Goal: Transaction & Acquisition: Purchase product/service

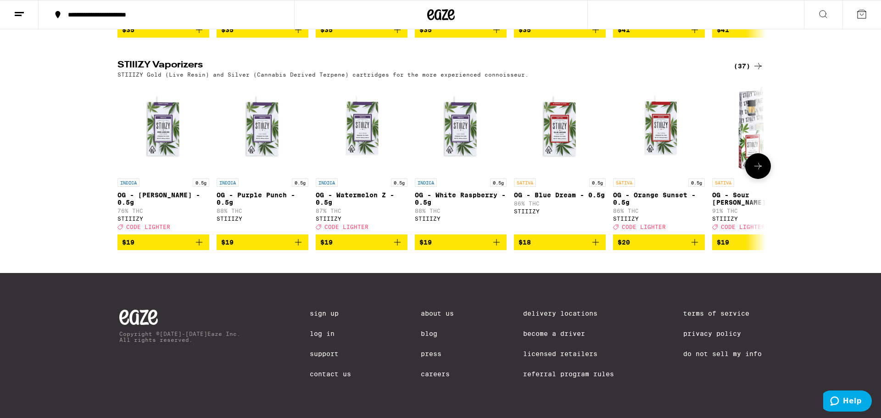
scroll to position [913, 0]
click at [757, 161] on icon at bounding box center [758, 166] width 11 height 11
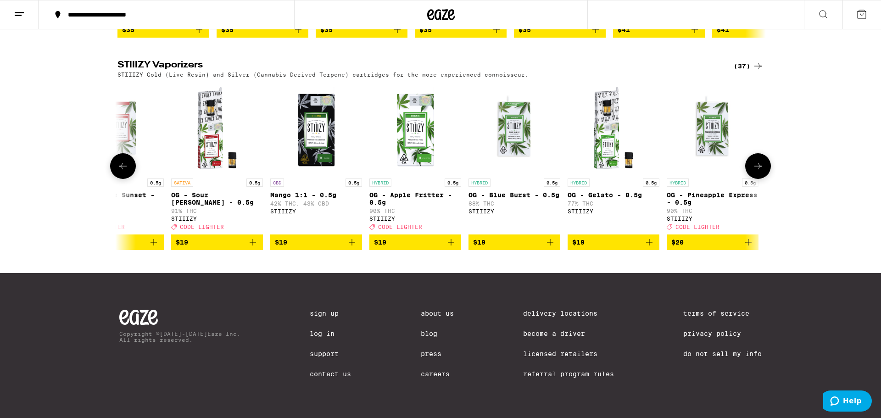
scroll to position [0, 546]
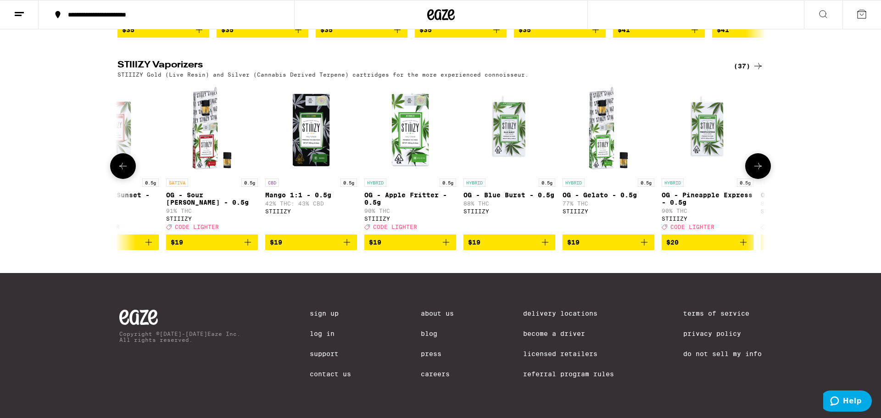
click at [757, 161] on icon at bounding box center [758, 166] width 11 height 11
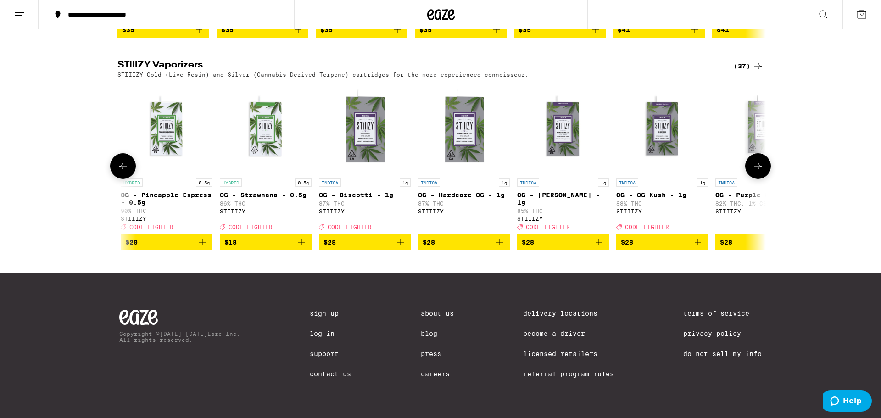
scroll to position [0, 1093]
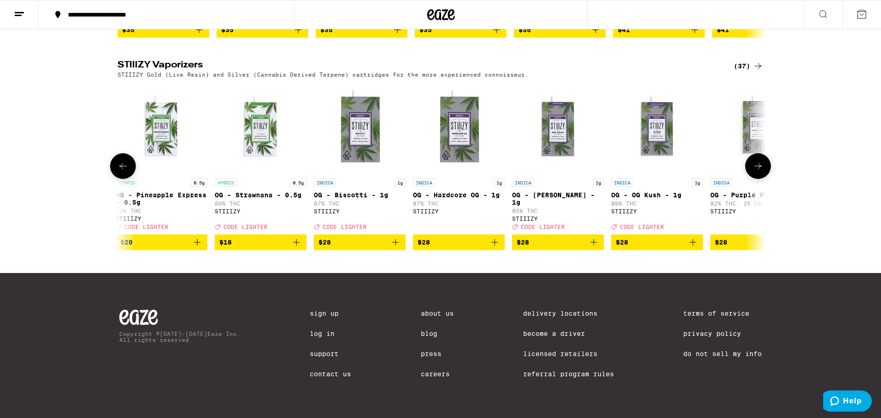
click at [758, 161] on icon at bounding box center [758, 166] width 11 height 11
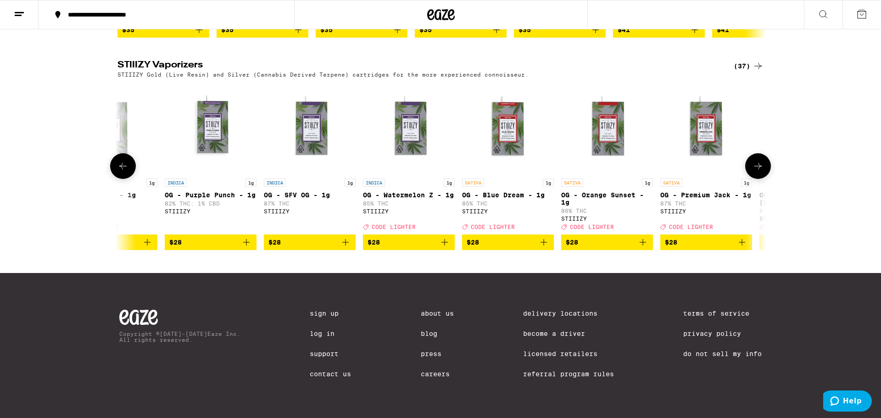
scroll to position [0, 1639]
click at [759, 161] on icon at bounding box center [758, 166] width 11 height 11
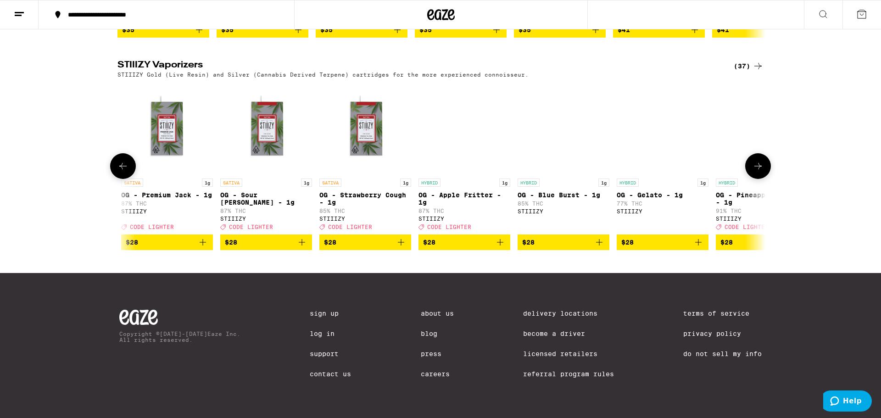
scroll to position [0, 2185]
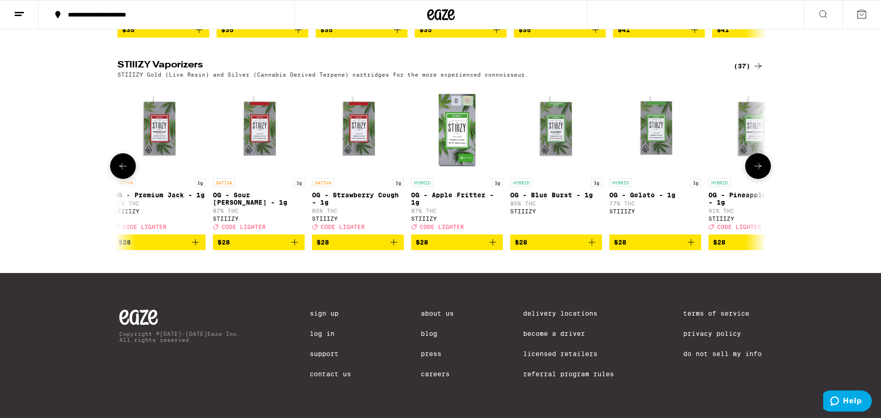
click at [759, 161] on icon at bounding box center [758, 166] width 11 height 11
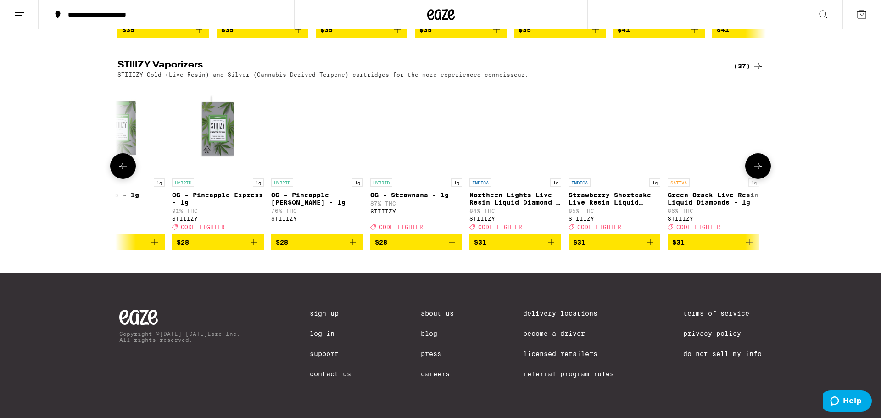
scroll to position [0, 2731]
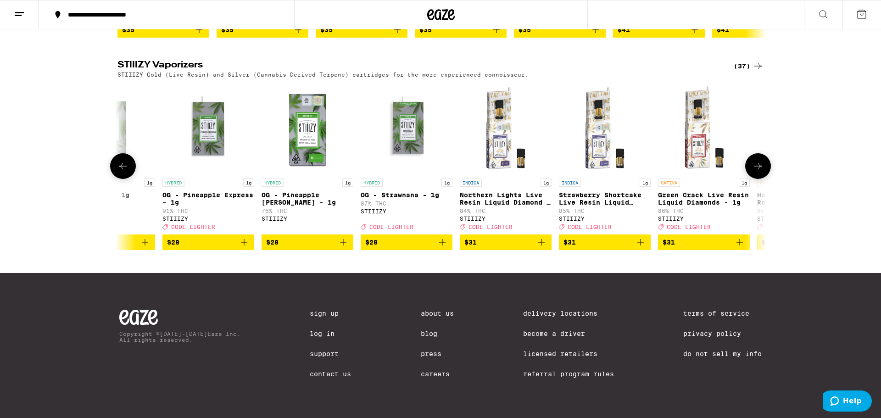
click at [757, 161] on icon at bounding box center [758, 166] width 11 height 11
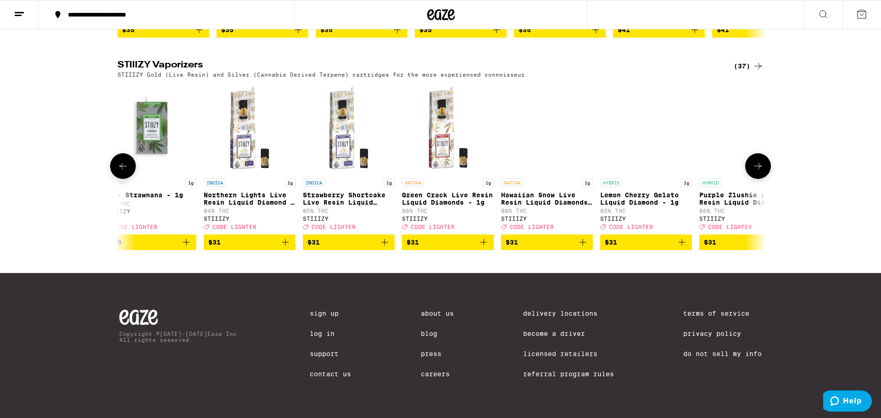
scroll to position [0, 3022]
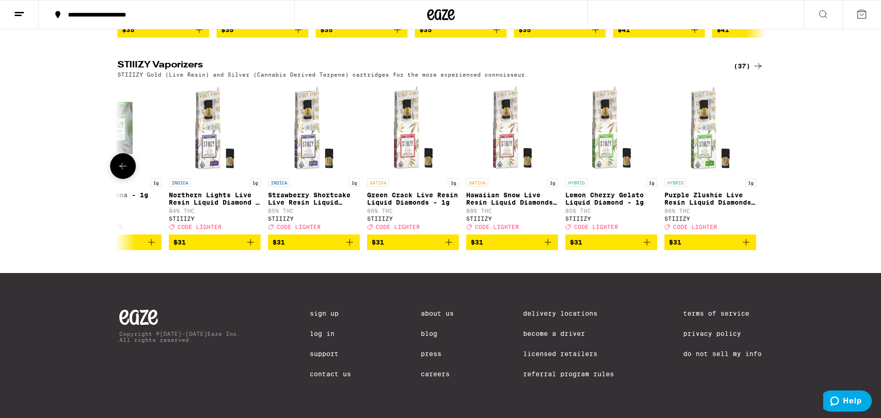
click at [757, 161] on div at bounding box center [759, 166] width 26 height 26
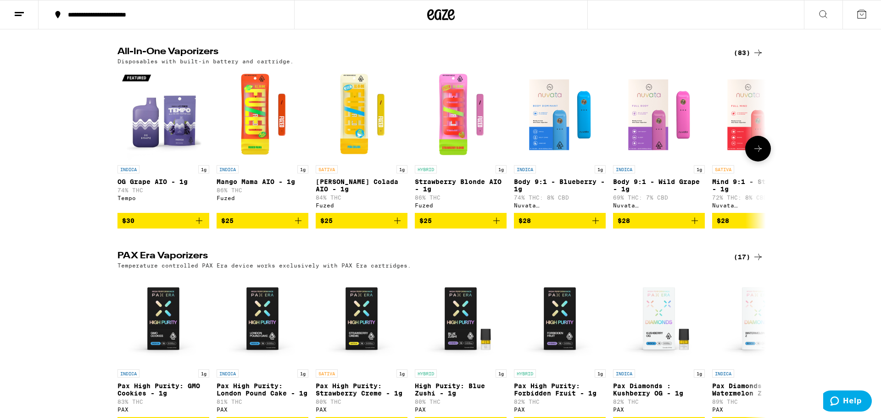
scroll to position [488, 0]
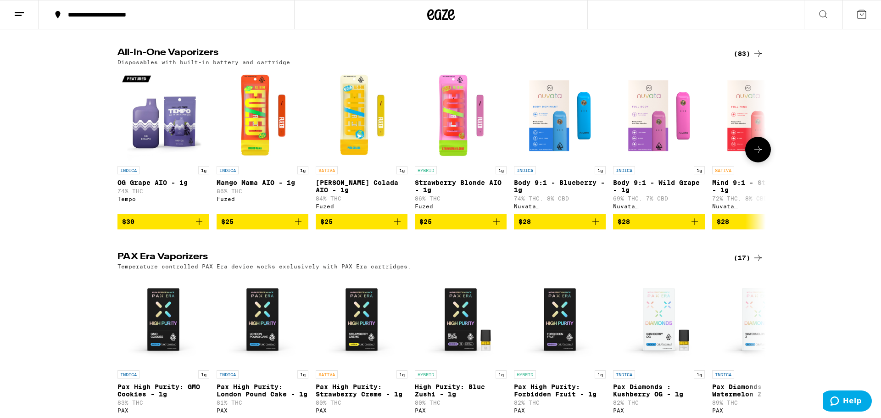
click at [768, 152] on button at bounding box center [759, 150] width 26 height 26
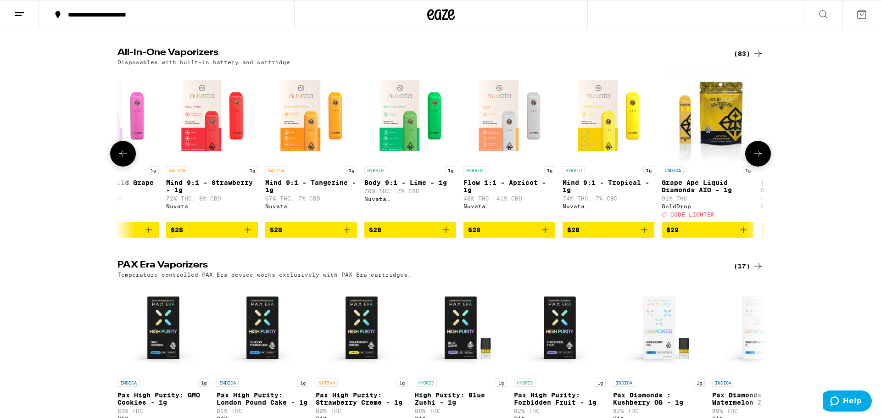
click at [761, 157] on icon at bounding box center [758, 153] width 11 height 11
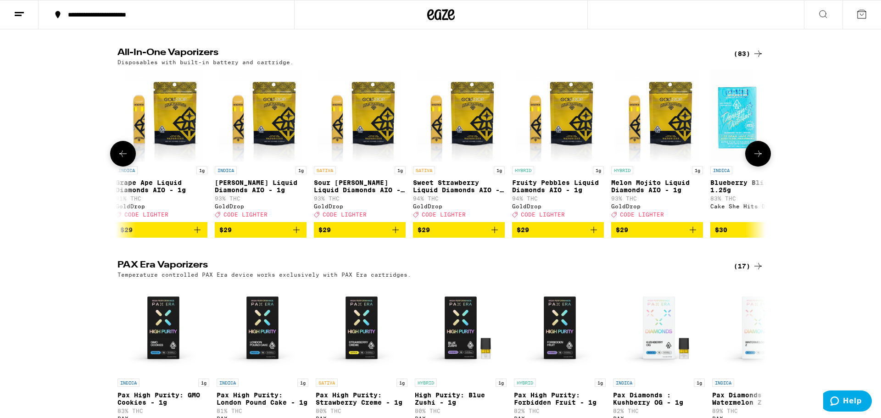
click at [761, 157] on icon at bounding box center [758, 153] width 11 height 11
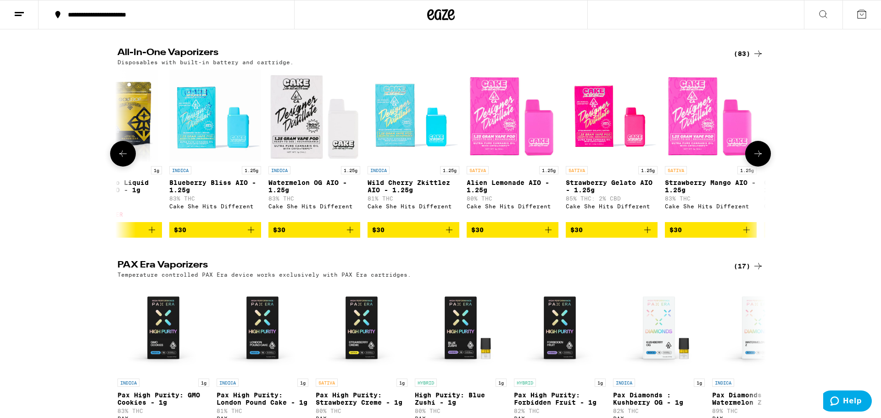
scroll to position [0, 1639]
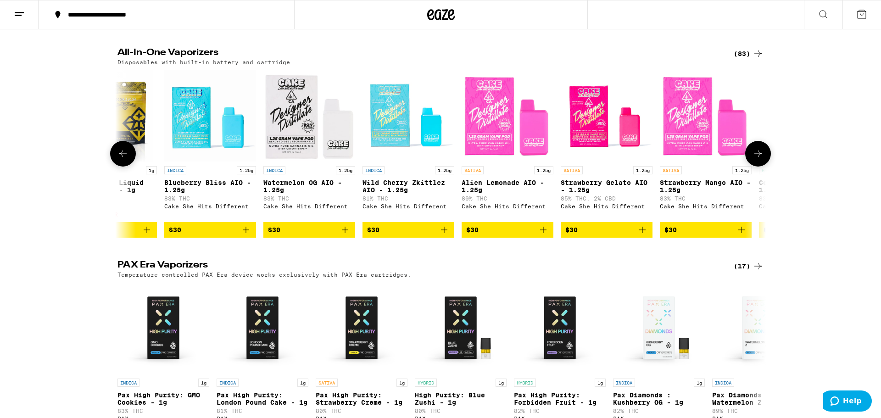
click at [761, 157] on icon at bounding box center [758, 153] width 11 height 11
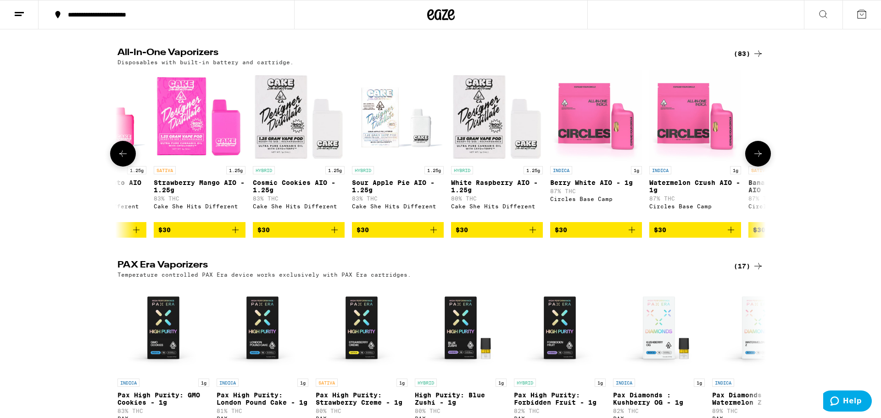
scroll to position [0, 2185]
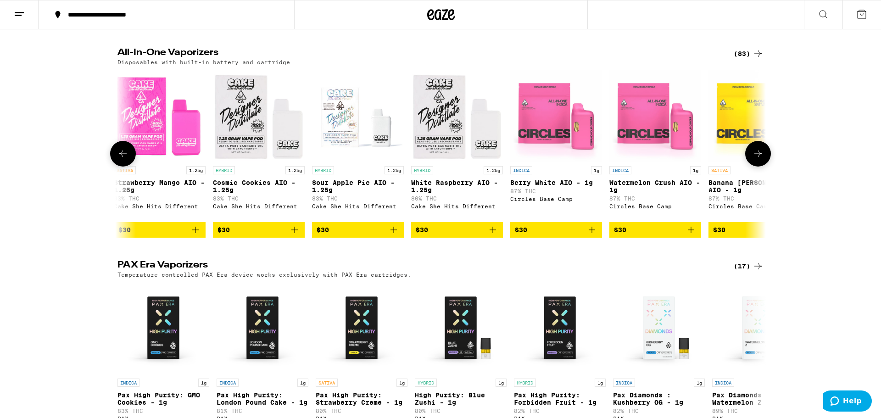
click at [768, 157] on button at bounding box center [759, 154] width 26 height 26
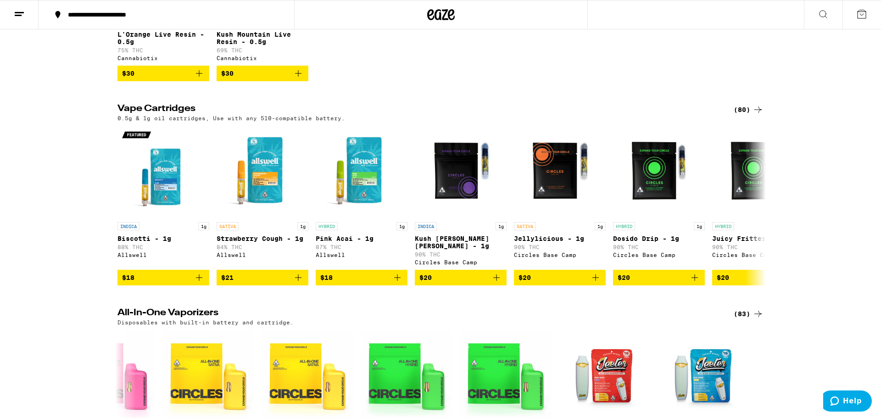
scroll to position [0, 0]
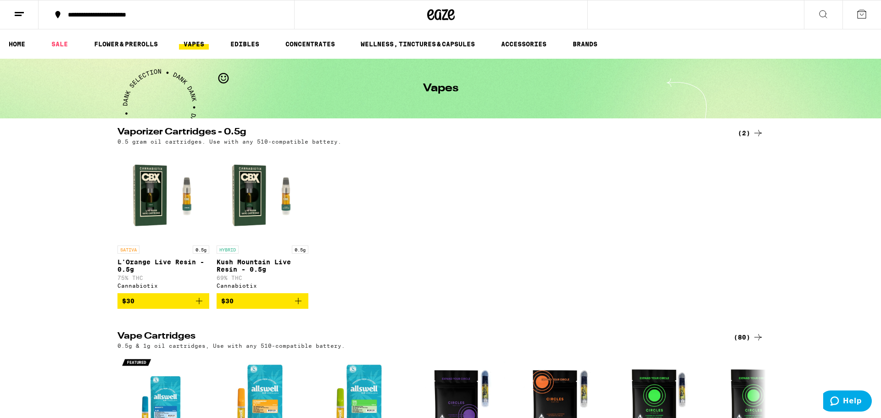
click at [17, 15] on line at bounding box center [18, 15] width 7 height 0
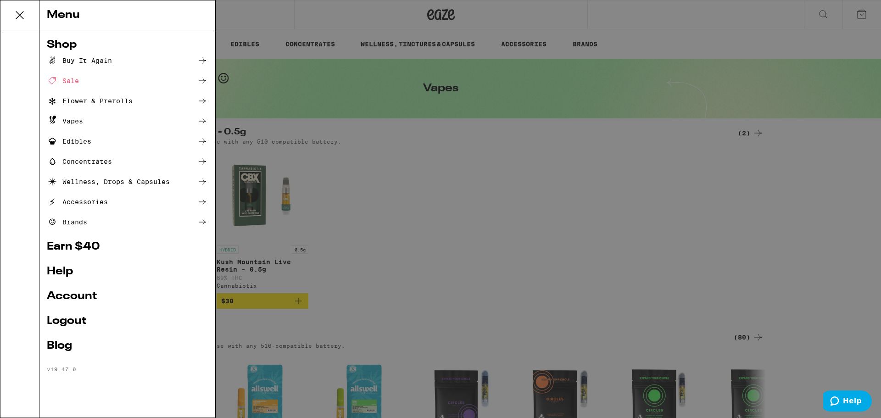
drag, startPoint x: 78, startPoint y: 294, endPoint x: 73, endPoint y: 292, distance: 5.5
click at [77, 294] on link "Account" at bounding box center [127, 296] width 161 height 11
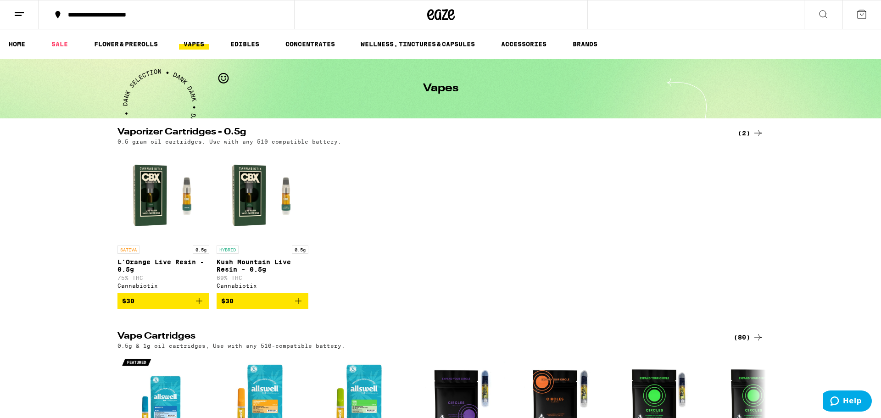
click at [22, 16] on icon at bounding box center [19, 14] width 11 height 11
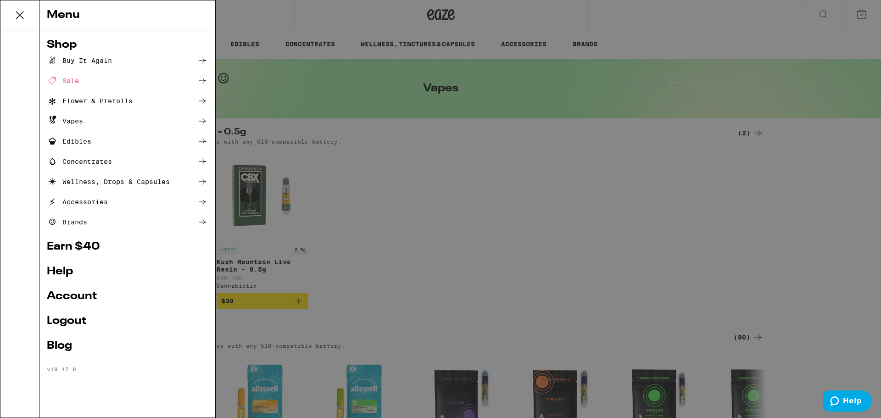
click at [368, 269] on div "Menu Shop Buy It Again Sale Flower & Prerolls Vapes Edibles Concentrates Wellne…" at bounding box center [440, 209] width 881 height 418
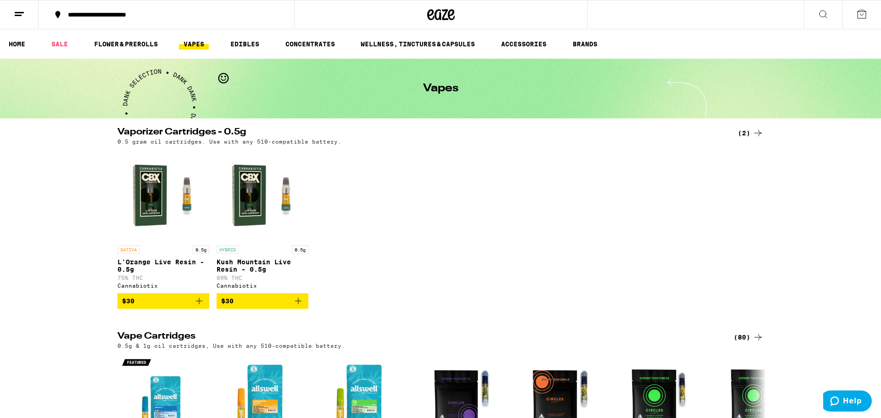
click at [20, 9] on icon at bounding box center [19, 14] width 11 height 11
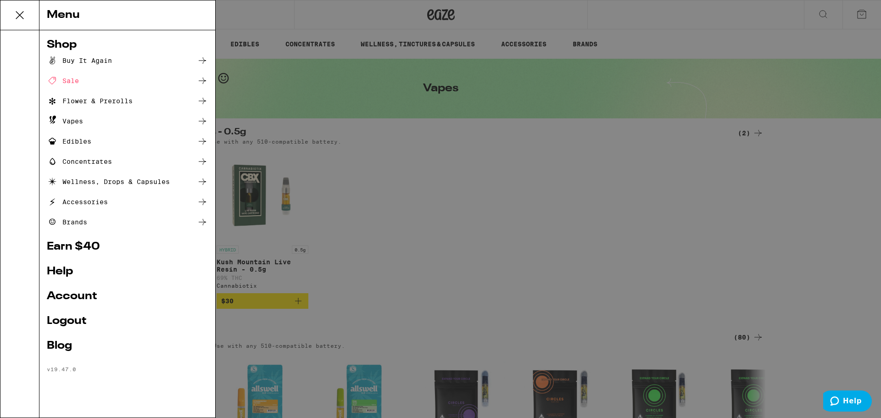
click at [101, 54] on li "Shop Buy It Again Sale Flower & Prerolls Vapes Edibles Concentrates Wellness, D…" at bounding box center [127, 133] width 161 height 188
click at [100, 56] on div "Buy It Again" at bounding box center [79, 60] width 65 height 11
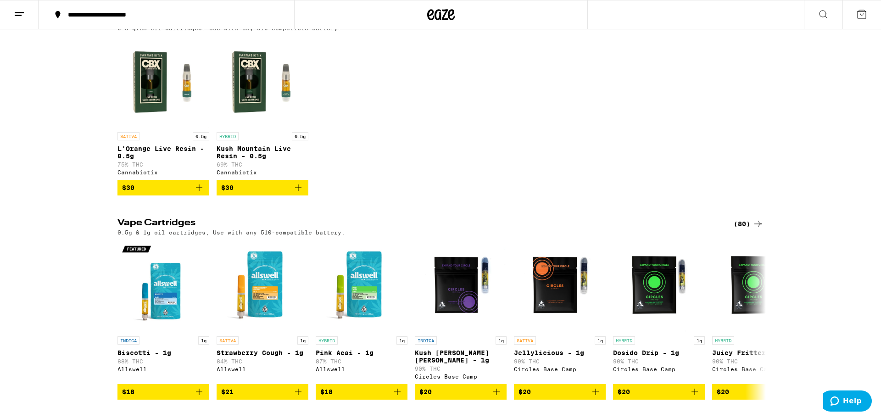
scroll to position [112, 0]
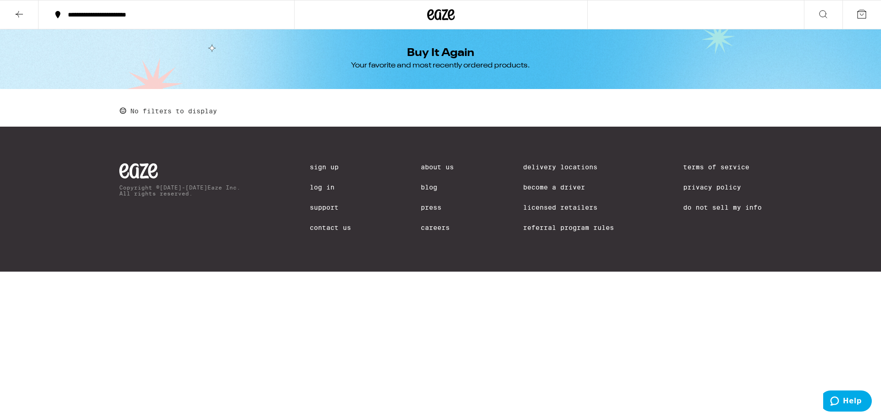
click at [21, 13] on icon at bounding box center [19, 14] width 11 height 11
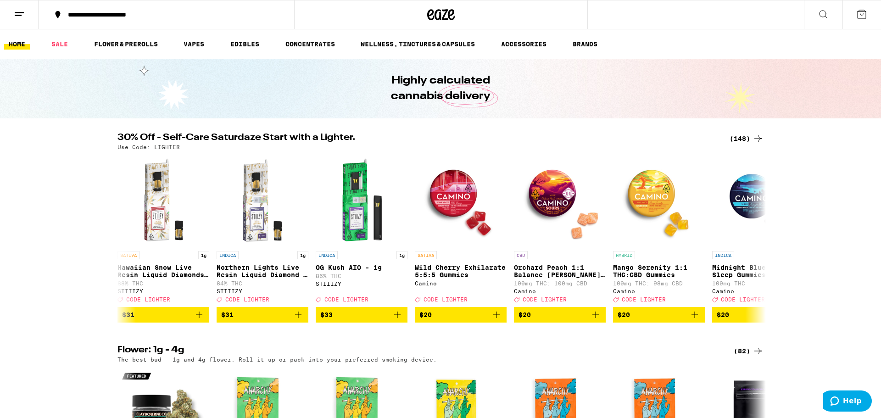
click at [716, 14] on div "**********" at bounding box center [440, 14] width 881 height 29
click at [696, 9] on div "**********" at bounding box center [440, 14] width 881 height 29
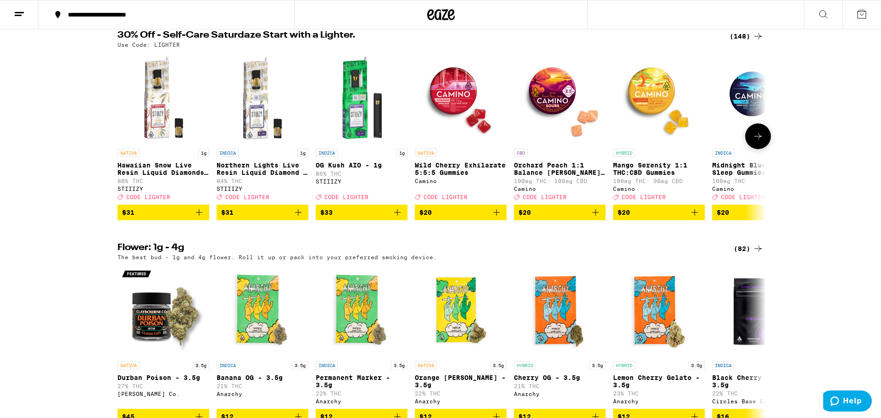
scroll to position [103, 0]
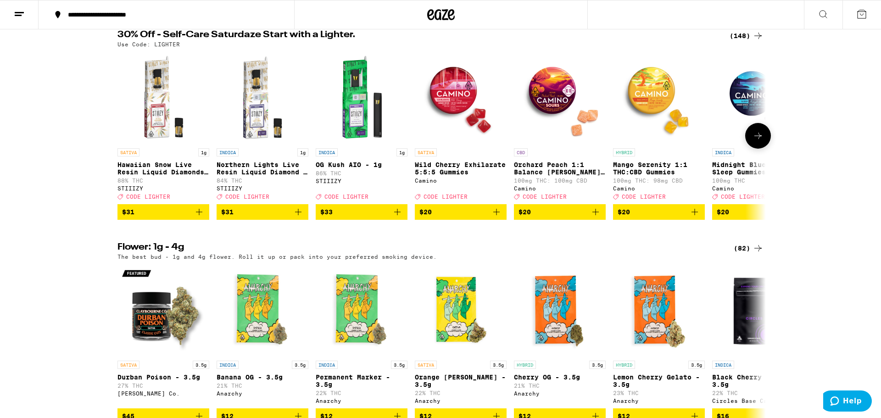
click at [396, 218] on icon "Add to bag" at bounding box center [397, 212] width 11 height 11
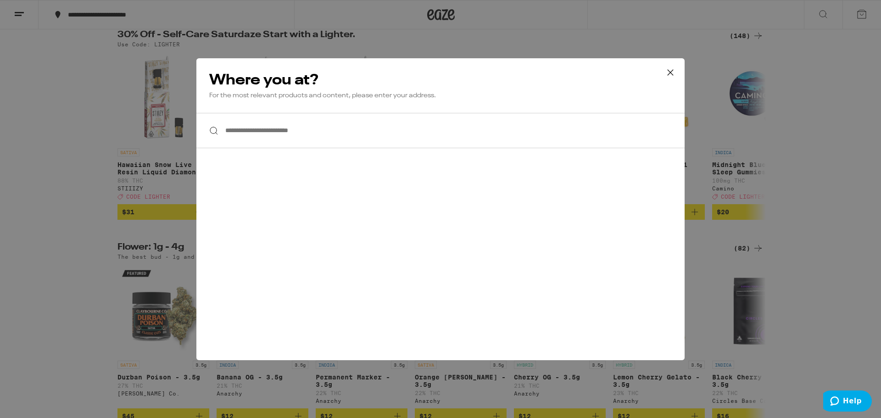
click at [672, 74] on icon at bounding box center [671, 72] width 6 height 6
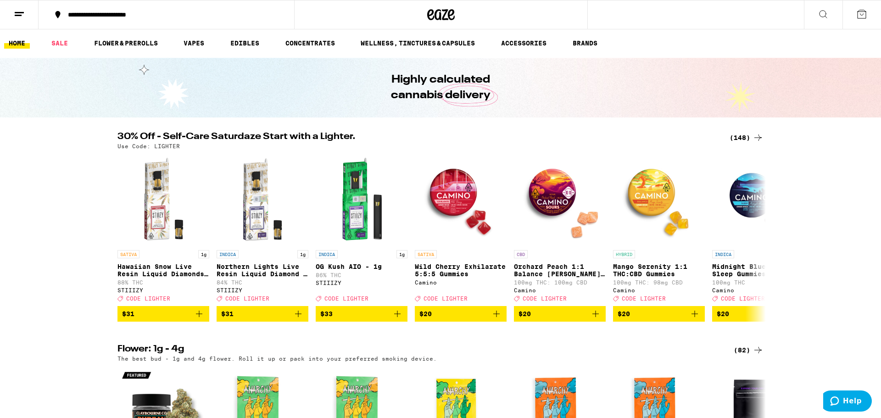
scroll to position [0, 0]
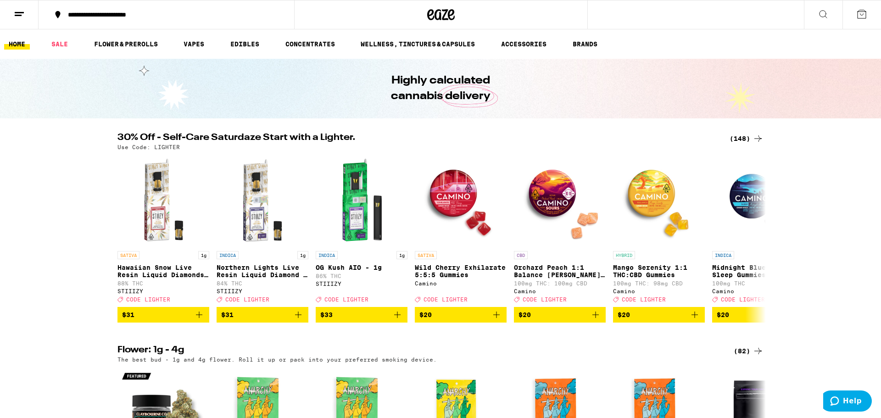
click at [643, 19] on div "**********" at bounding box center [440, 14] width 881 height 29
click at [824, 14] on icon at bounding box center [823, 14] width 11 height 11
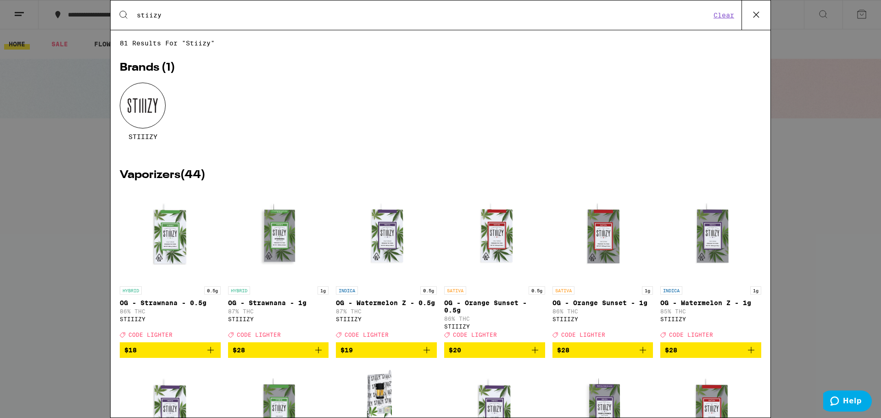
type input "stiizy"
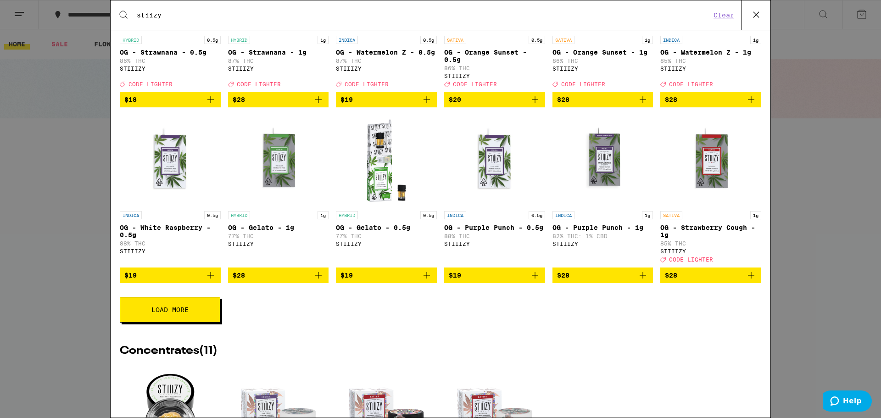
scroll to position [257, 0]
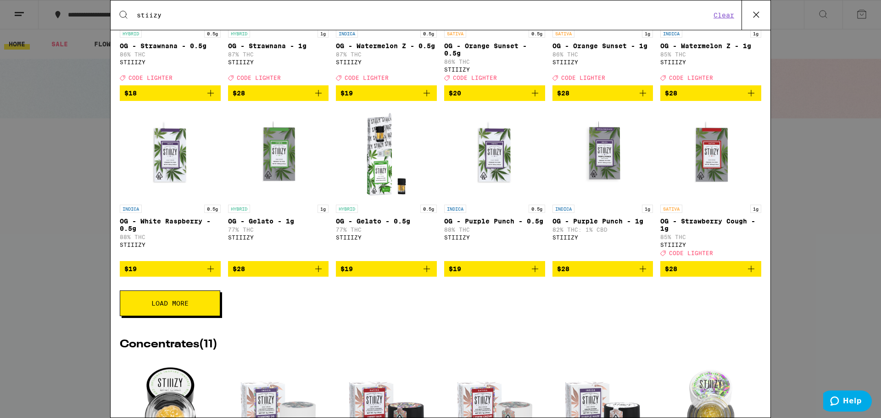
click at [181, 307] on span "Load More" at bounding box center [169, 303] width 37 height 6
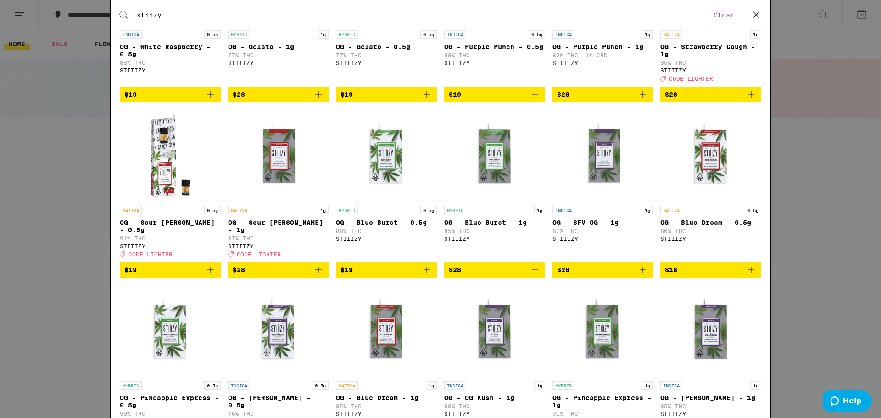
scroll to position [436, 0]
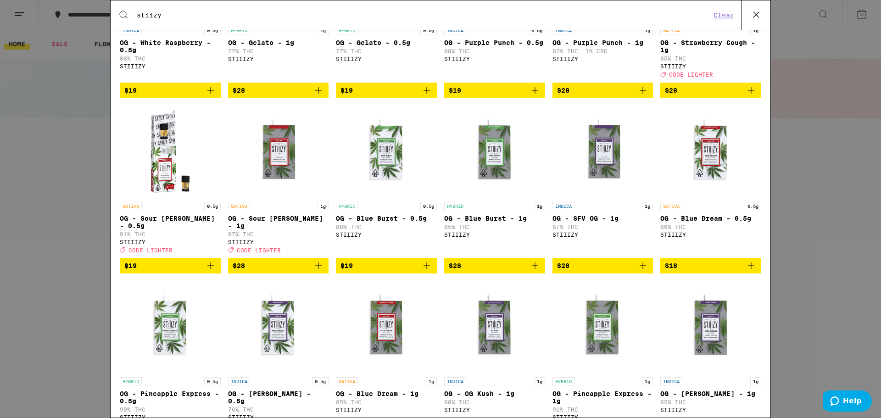
click at [212, 271] on icon "Add to bag" at bounding box center [210, 265] width 11 height 11
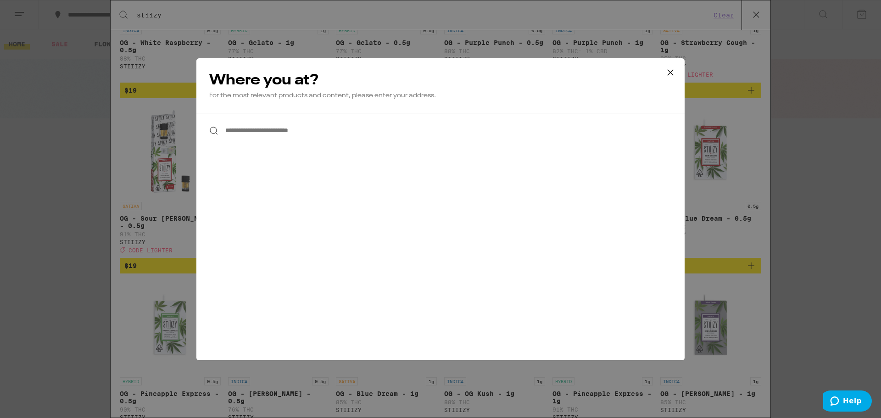
click at [311, 129] on input "**********" at bounding box center [440, 130] width 488 height 35
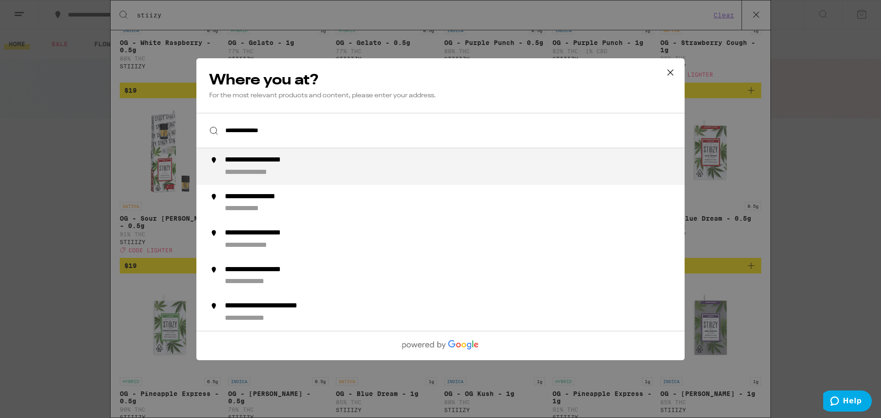
click at [314, 168] on div "**********" at bounding box center [459, 167] width 468 height 22
type input "**********"
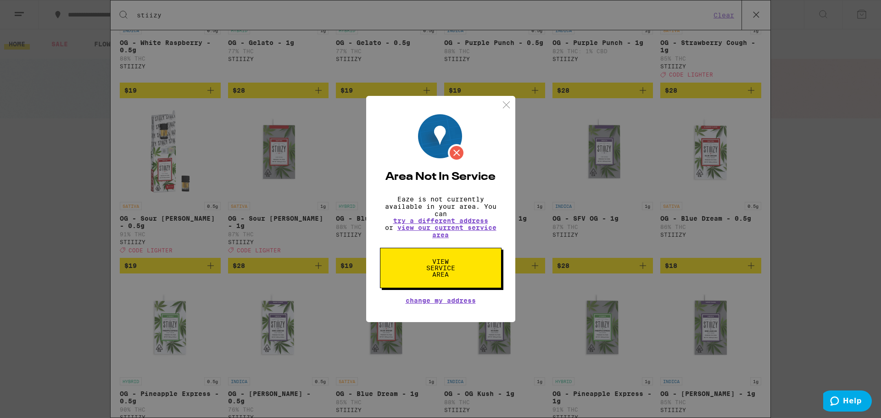
click at [510, 101] on img at bounding box center [506, 104] width 11 height 11
